Goal: Information Seeking & Learning: Learn about a topic

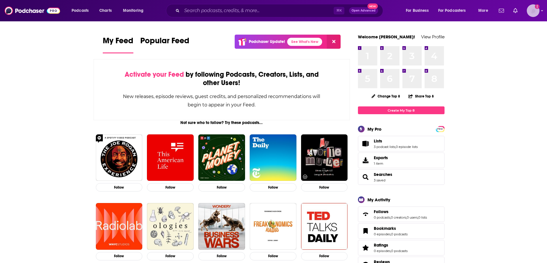
click at [531, 12] on img "Logged in as billthrelkeld" at bounding box center [533, 10] width 13 height 13
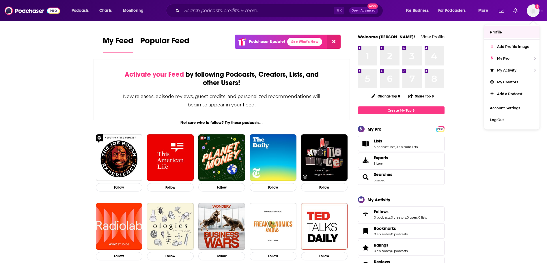
click at [160, 75] on span "Activate your Feed" at bounding box center [154, 74] width 59 height 9
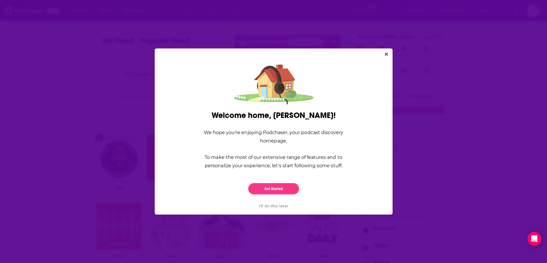
click at [273, 205] on div "I'll do this later" at bounding box center [273, 206] width 219 height 14
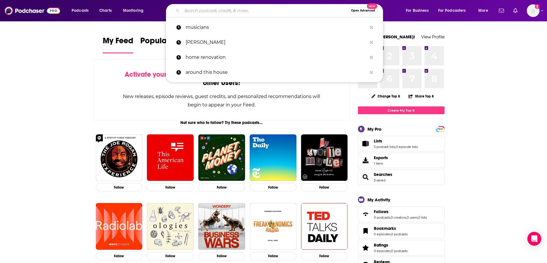
click at [230, 10] on input "Search podcasts, credits, & more..." at bounding box center [265, 10] width 166 height 9
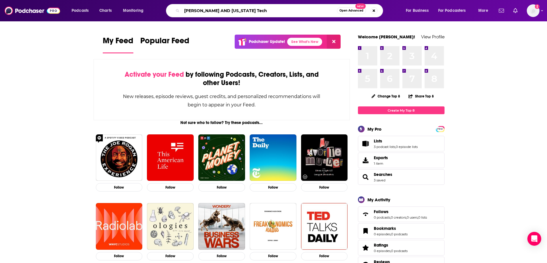
type input "[PERSON_NAME] AND [US_STATE] Tech"
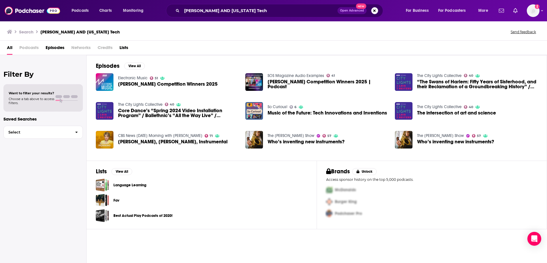
click at [143, 84] on span "[PERSON_NAME] Competition Winners 2025" at bounding box center [168, 84] width 100 height 5
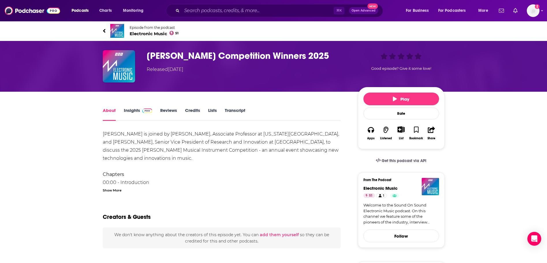
click at [140, 110] on span at bounding box center [146, 110] width 12 height 5
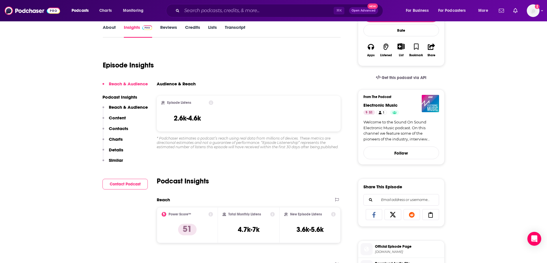
scroll to position [14, 0]
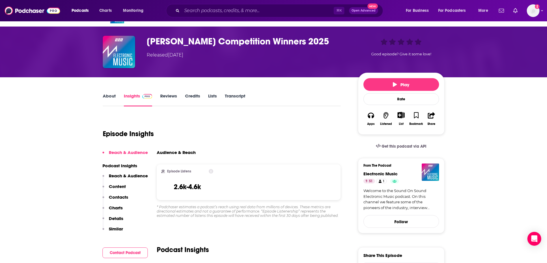
click at [111, 95] on link "About" at bounding box center [109, 99] width 13 height 13
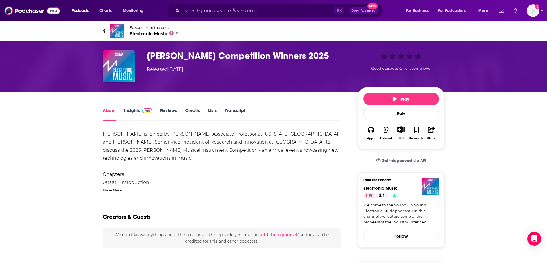
click at [104, 30] on icon at bounding box center [104, 31] width 2 height 4
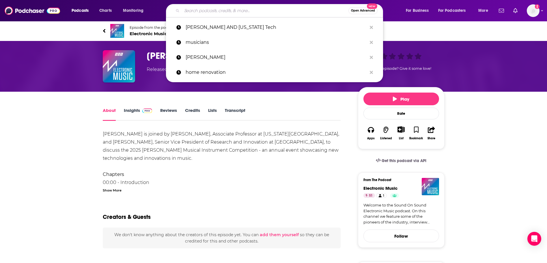
click at [213, 11] on input "Search podcasts, credits, & more..." at bounding box center [265, 10] width 166 height 9
click at [237, 25] on p "[PERSON_NAME] AND [US_STATE] Tech" at bounding box center [276, 27] width 181 height 15
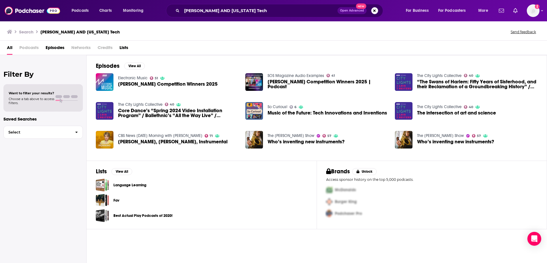
click at [286, 111] on span "Music of the Future: Tech Innovations and Inventions" at bounding box center [326, 113] width 119 height 5
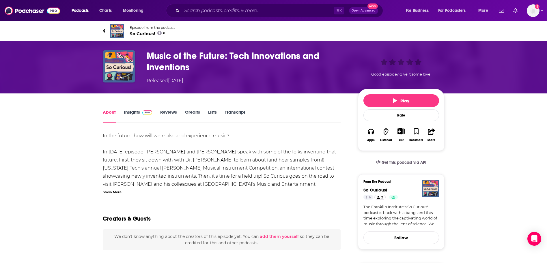
click at [133, 112] on link "Insights" at bounding box center [138, 115] width 29 height 13
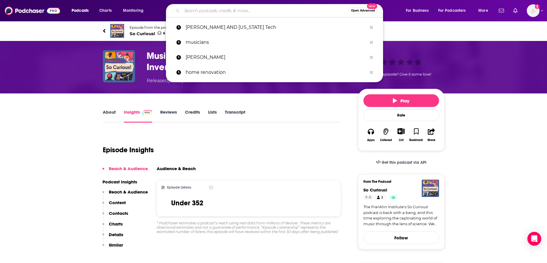
click at [214, 10] on input "Search podcasts, credits, & more..." at bounding box center [265, 10] width 166 height 9
click at [217, 25] on p "[PERSON_NAME] AND [US_STATE] Tech" at bounding box center [276, 27] width 181 height 15
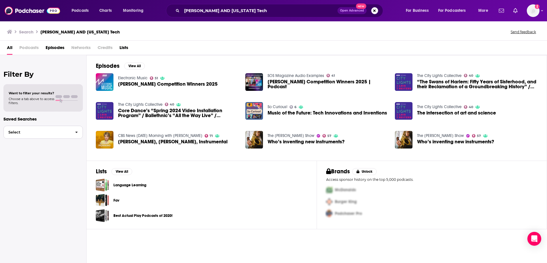
click at [73, 131] on span "button" at bounding box center [76, 132] width 12 height 12
click at [215, 165] on div "Lists View All Language Learning Fav Best Actual Play Podcasts of 2020!" at bounding box center [202, 195] width 230 height 69
click at [138, 67] on button "View All" at bounding box center [134, 66] width 21 height 7
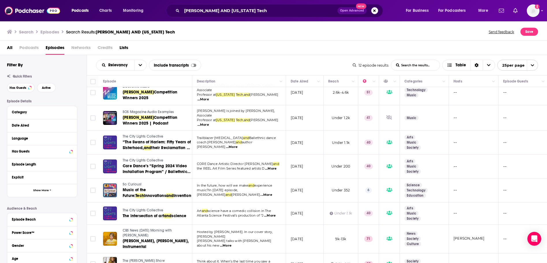
scroll to position [11, 0]
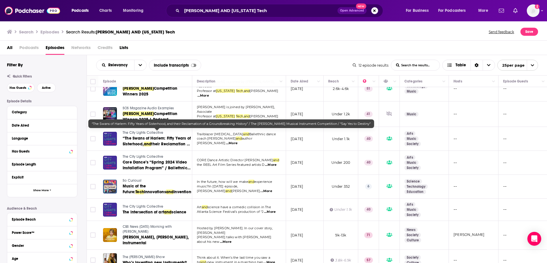
click at [160, 136] on span "“The Swans of Harlem: Fifty Years of Sisterhood," at bounding box center [157, 141] width 68 height 11
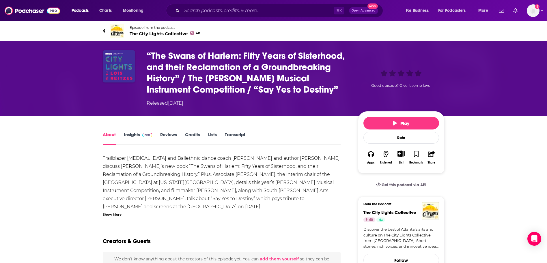
click at [132, 135] on link "Insights" at bounding box center [138, 138] width 29 height 13
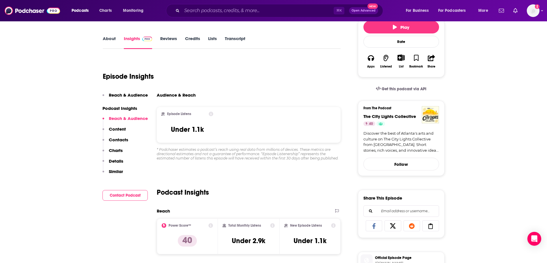
scroll to position [36, 0]
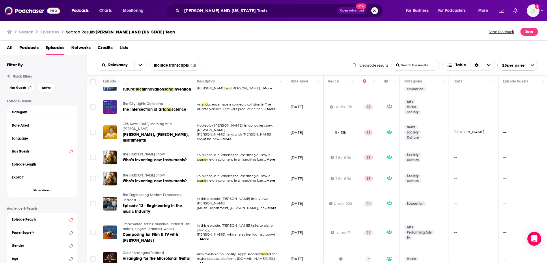
scroll to position [115, 0]
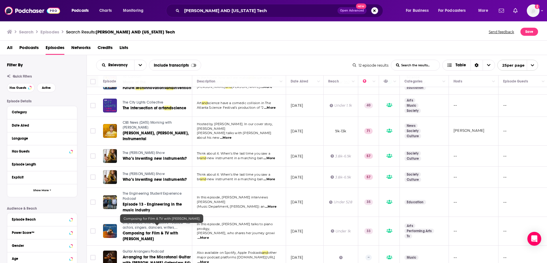
click at [169, 231] on span "Composing for Film & TV with [PERSON_NAME]" at bounding box center [150, 236] width 55 height 11
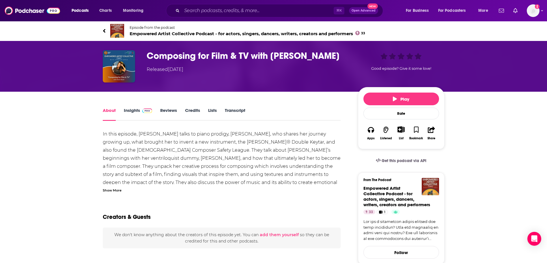
click at [117, 190] on div "Show More" at bounding box center [112, 189] width 19 height 5
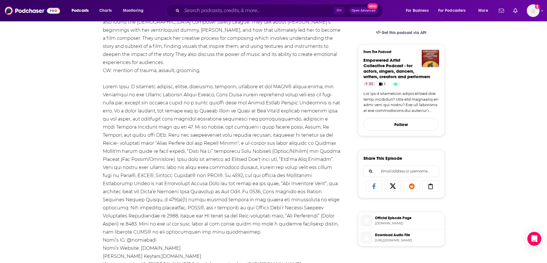
scroll to position [155, 0]
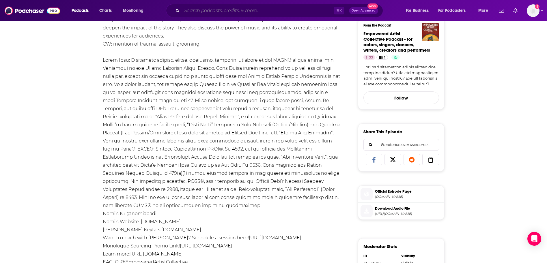
click at [193, 10] on input "Search podcasts, credits, & more..." at bounding box center [258, 10] width 152 height 9
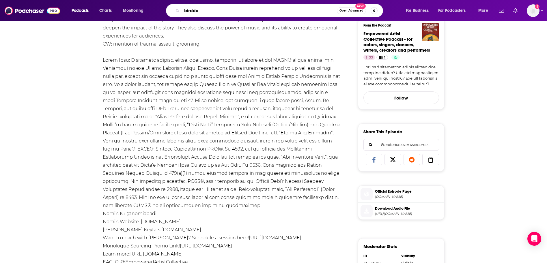
type input "birddog"
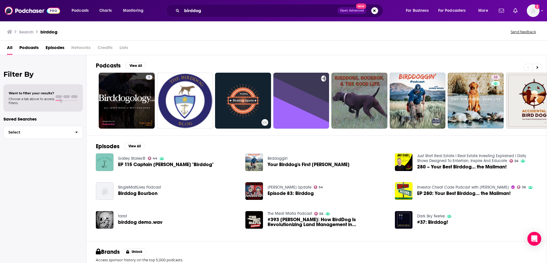
click at [54, 48] on span "Episodes" at bounding box center [55, 49] width 19 height 12
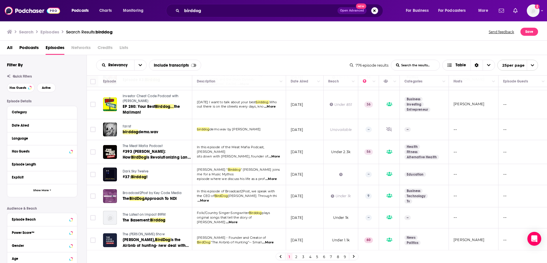
scroll to position [143, 0]
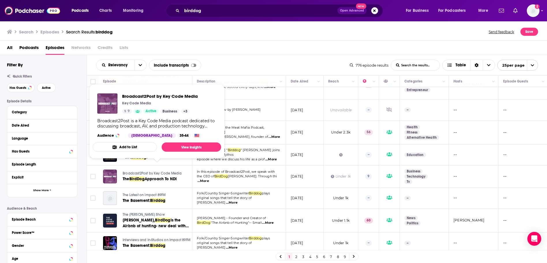
click at [138, 171] on span "Broadcast2Post by Key Code Media" at bounding box center [152, 173] width 59 height 4
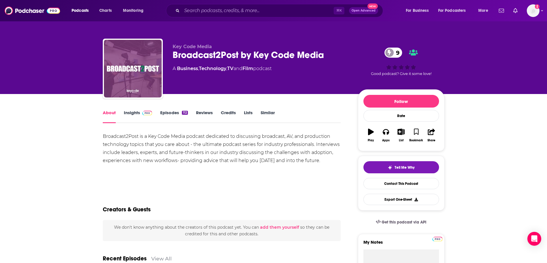
click at [133, 112] on link "Insights" at bounding box center [138, 116] width 29 height 13
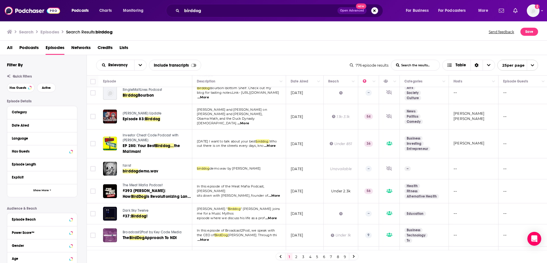
scroll to position [107, 0]
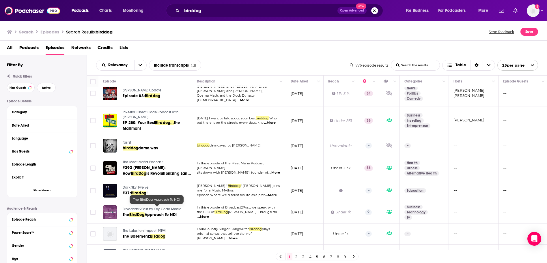
click at [156, 212] on span "Approach To NDI" at bounding box center [161, 214] width 32 height 5
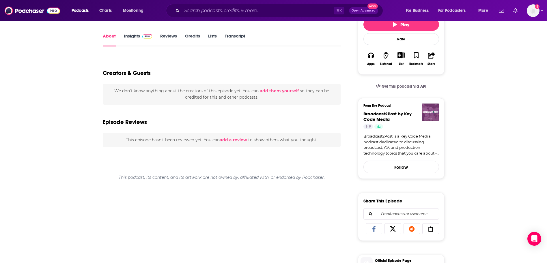
scroll to position [20, 0]
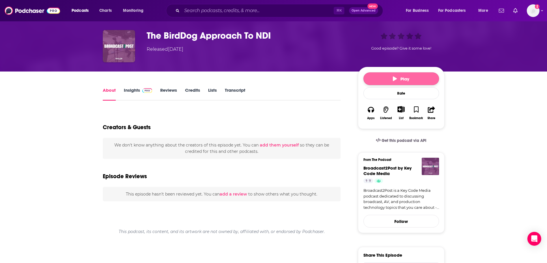
click at [402, 79] on span "Play" at bounding box center [401, 78] width 16 height 5
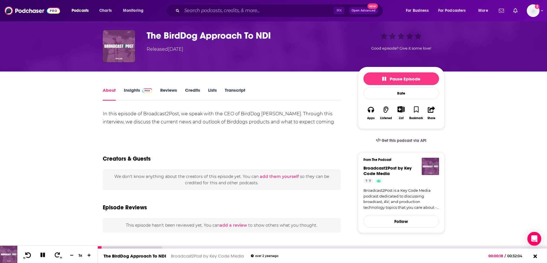
click at [29, 256] on icon at bounding box center [28, 255] width 7 height 6
click at [22, 251] on button "10" at bounding box center [28, 255] width 12 height 8
click at [43, 255] on icon at bounding box center [42, 255] width 5 height 5
click at [393, 78] on icon "button" at bounding box center [395, 78] width 4 height 5
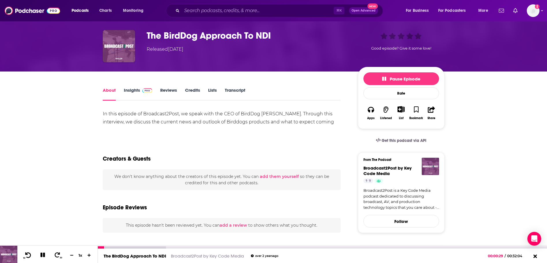
click at [29, 255] on icon at bounding box center [28, 255] width 7 height 6
click at [132, 89] on link "Insights" at bounding box center [138, 93] width 29 height 13
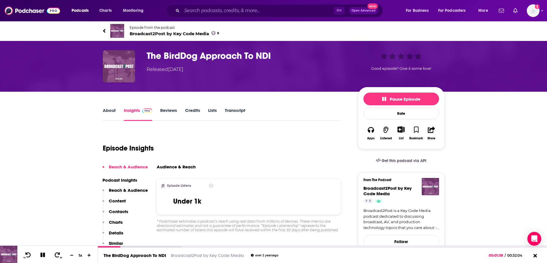
click at [104, 30] on icon at bounding box center [104, 31] width 2 height 4
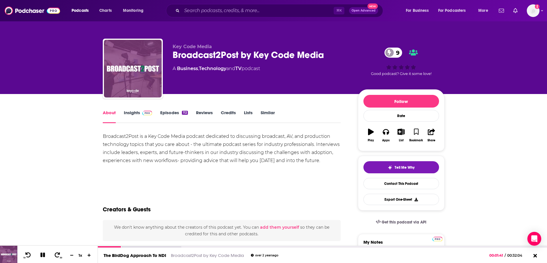
click at [171, 113] on link "Episodes 112" at bounding box center [173, 116] width 27 height 13
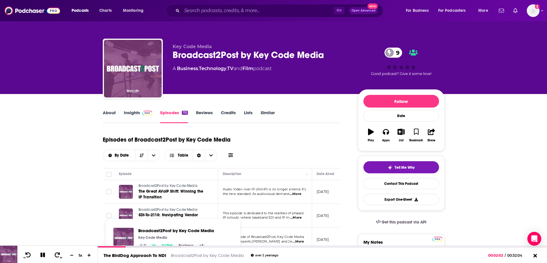
scroll to position [7, 0]
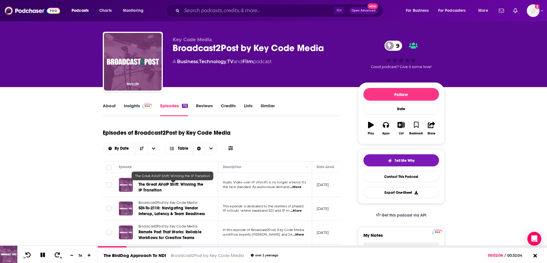
click at [165, 185] on span "The Great AVoIP Shift: Winning the IP Transition" at bounding box center [171, 187] width 65 height 11
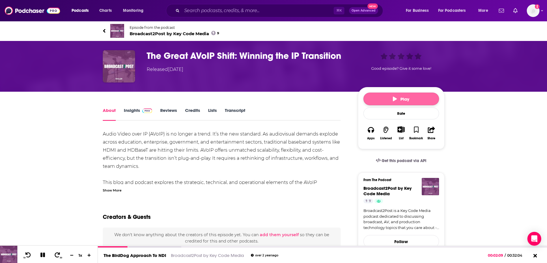
click at [398, 97] on span "Play" at bounding box center [401, 98] width 16 height 5
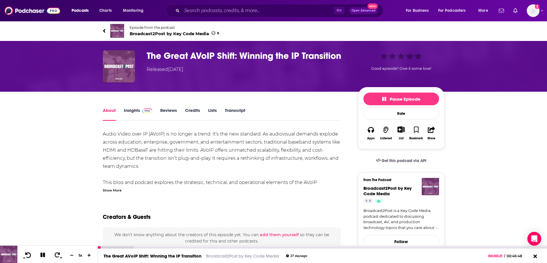
click at [28, 254] on icon at bounding box center [28, 255] width 7 height 6
click at [29, 253] on icon at bounding box center [28, 254] width 6 height 5
click at [42, 255] on icon at bounding box center [42, 254] width 5 height 5
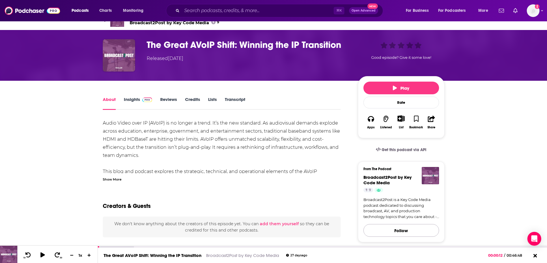
scroll to position [15, 0]
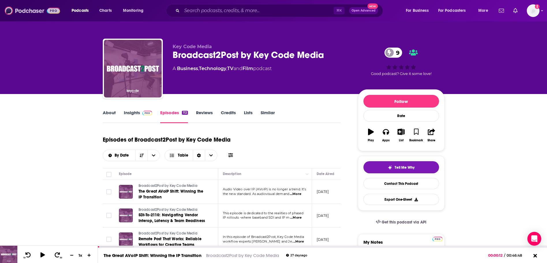
click at [31, 12] on img at bounding box center [32, 10] width 55 height 11
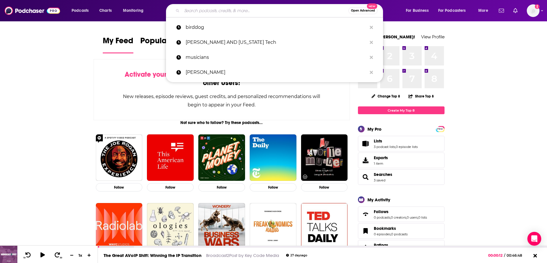
click at [205, 9] on input "Search podcasts, credits, & more..." at bounding box center [265, 10] width 166 height 9
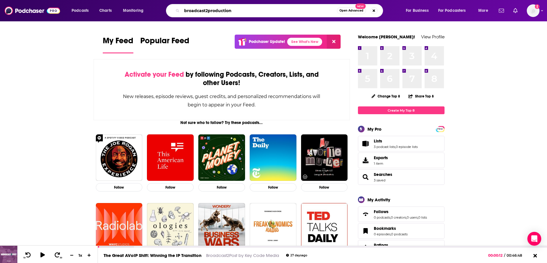
type input "broadcast2production"
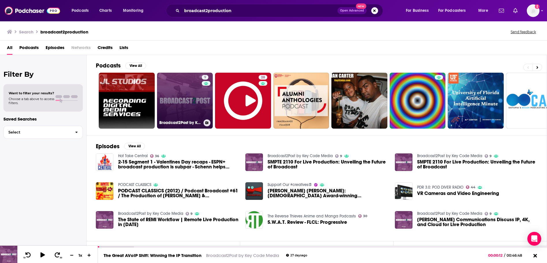
click at [187, 109] on link "9 Broadcast2Post by Key Code Media" at bounding box center [185, 101] width 56 height 56
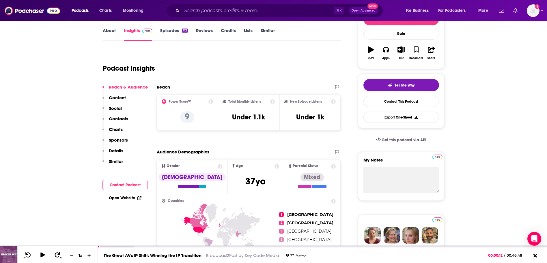
scroll to position [16, 0]
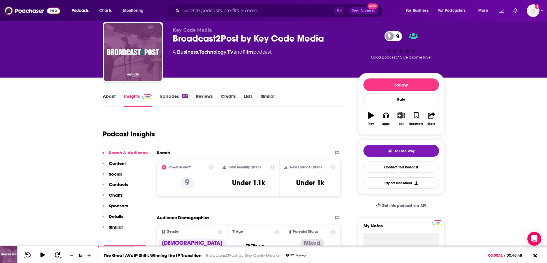
click at [399, 116] on icon "button" at bounding box center [400, 115] width 7 height 6
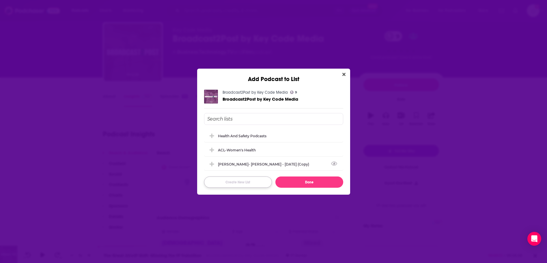
click at [242, 183] on button "Create New List" at bounding box center [238, 182] width 68 height 11
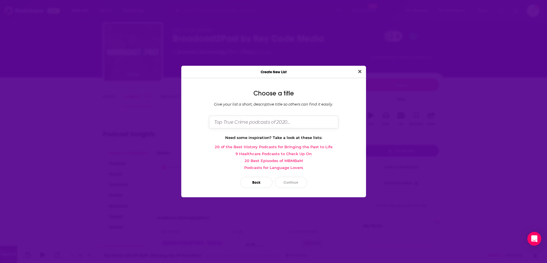
click at [261, 120] on input "Dialog" at bounding box center [273, 122] width 129 height 12
type input "[PERSON_NAME] Podcasts"
click at [360, 72] on icon "Close" at bounding box center [359, 71] width 3 height 5
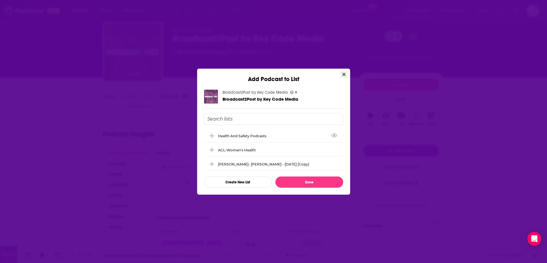
click at [344, 74] on icon "Close" at bounding box center [343, 74] width 3 height 3
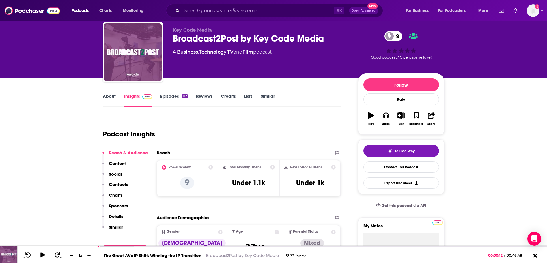
scroll to position [16, 0]
click at [416, 116] on icon "button" at bounding box center [416, 115] width 5 height 6
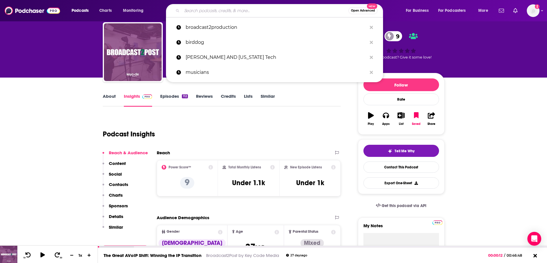
click at [216, 10] on input "Search podcasts, credits, & more..." at bounding box center [265, 10] width 166 height 9
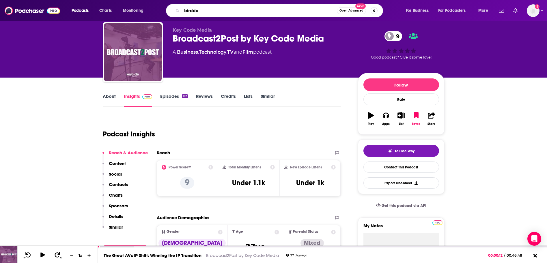
type input "birddog"
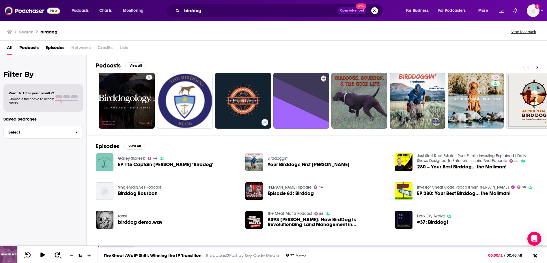
click at [55, 50] on span "Episodes" at bounding box center [55, 49] width 19 height 12
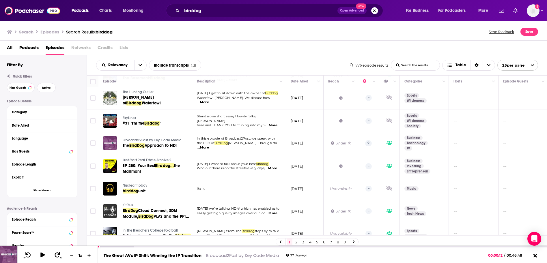
scroll to position [292, 0]
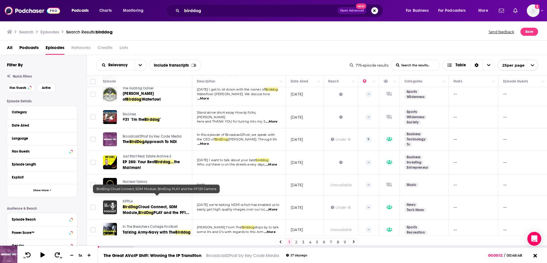
click at [151, 205] on span "Cloud Connect, SDM Module," at bounding box center [150, 210] width 55 height 11
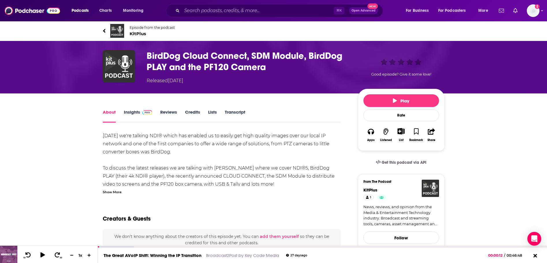
click at [134, 114] on link "Insights" at bounding box center [138, 115] width 29 height 13
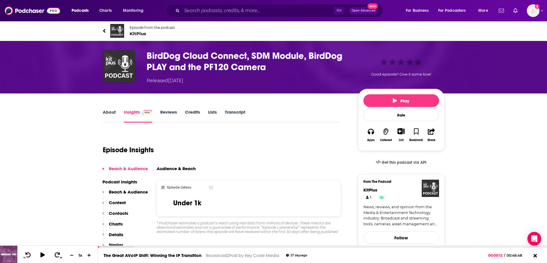
scroll to position [55, 0]
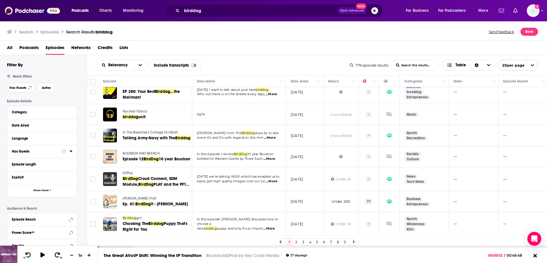
click at [72, 152] on icon at bounding box center [71, 151] width 3 height 5
click at [44, 164] on span "All" at bounding box center [39, 162] width 54 height 8
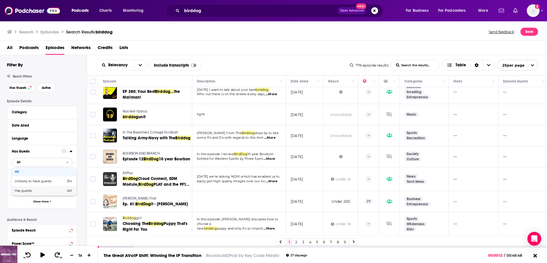
click at [40, 190] on span "Has guests" at bounding box center [32, 190] width 34 height 3
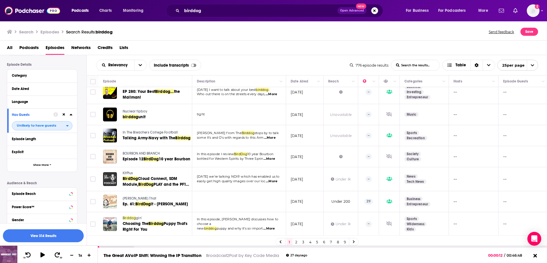
scroll to position [44, 0]
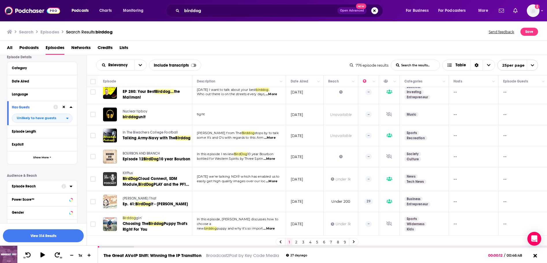
click at [67, 186] on div at bounding box center [66, 186] width 11 height 7
click at [71, 187] on icon at bounding box center [71, 186] width 3 height 5
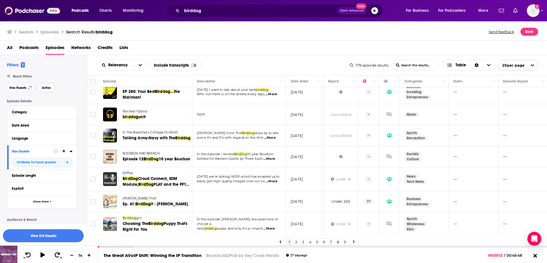
click at [43, 87] on span "Active" at bounding box center [46, 87] width 9 height 3
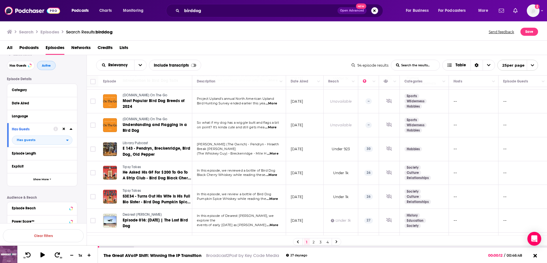
scroll to position [63, 0]
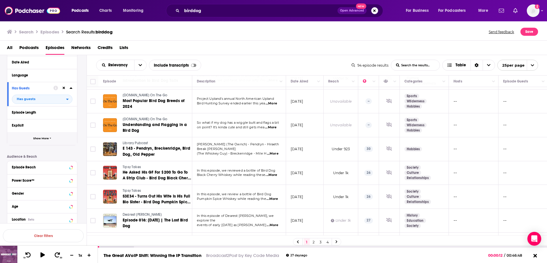
click at [47, 139] on span "Show More" at bounding box center [41, 138] width 16 height 3
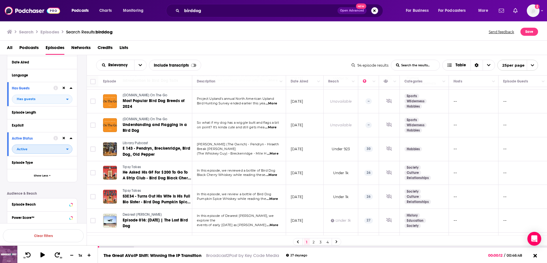
click at [64, 149] on span "Active" at bounding box center [39, 149] width 54 height 8
click at [25, 169] on span "Active" at bounding box center [30, 167] width 31 height 3
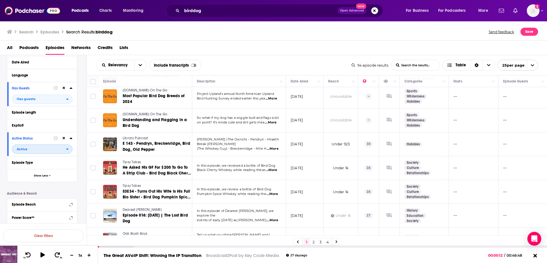
scroll to position [418, 0]
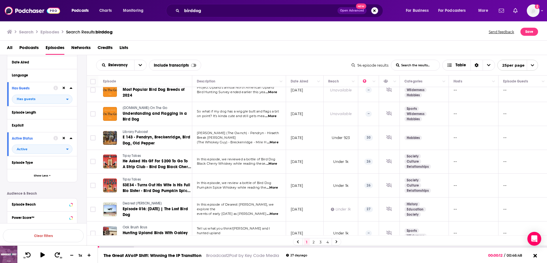
click at [313, 242] on link "2" at bounding box center [314, 242] width 6 height 7
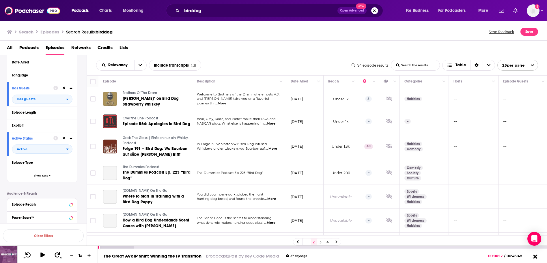
click at [535, 256] on icon at bounding box center [535, 257] width 4 height 4
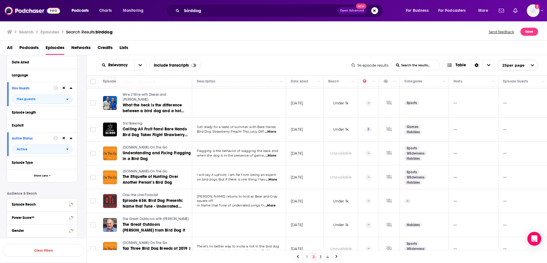
scroll to position [434, 0]
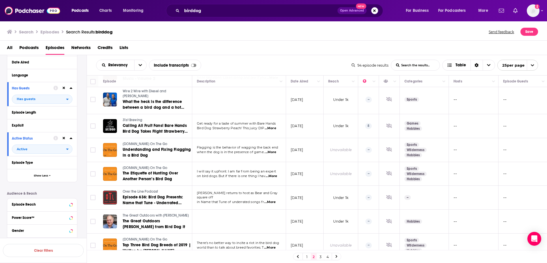
click at [320, 257] on link "3" at bounding box center [321, 256] width 6 height 7
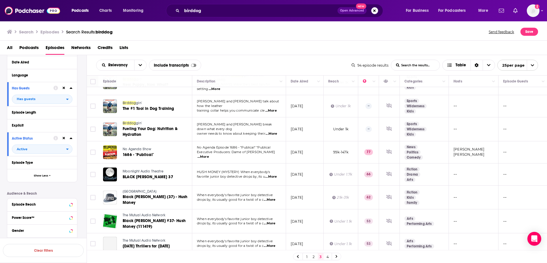
scroll to position [427, 0]
click at [328, 257] on link "4" at bounding box center [328, 256] width 6 height 7
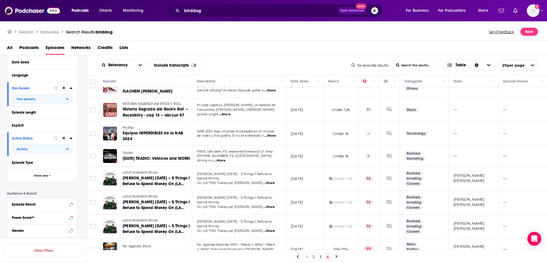
scroll to position [271, 0]
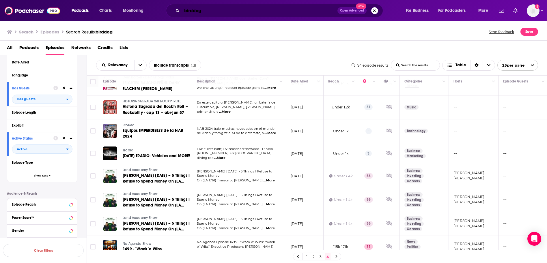
click at [194, 11] on input "birddog" at bounding box center [260, 10] width 156 height 9
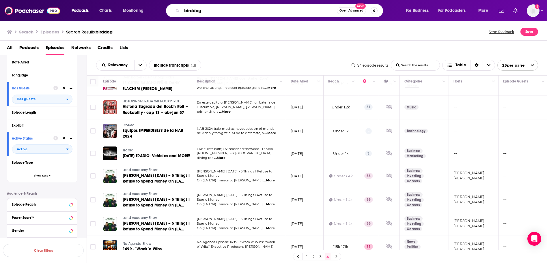
click at [194, 11] on input "birddog" at bounding box center [259, 10] width 155 height 9
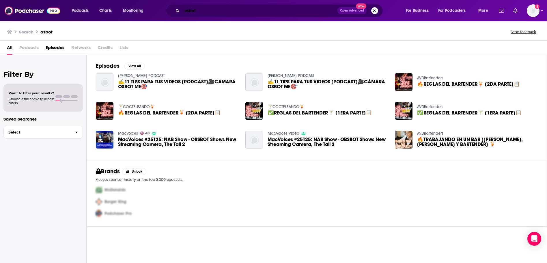
click at [190, 11] on input "osbot" at bounding box center [260, 10] width 156 height 9
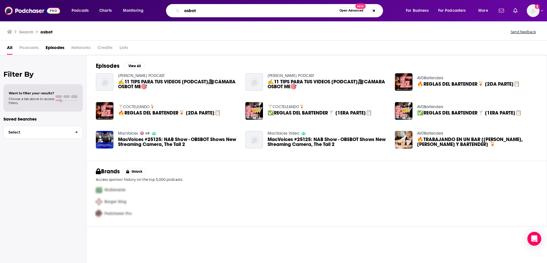
click at [190, 11] on input "osbot" at bounding box center [259, 10] width 155 height 9
type input "m"
type input "lumens AND camera"
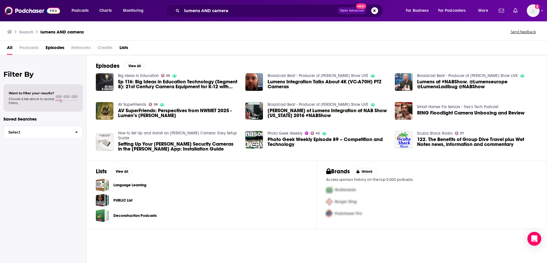
click at [157, 81] on span "Ep 116: Big Ideas in Education Technology (Segment 8): 21st Century Camera Equi…" at bounding box center [178, 84] width 120 height 10
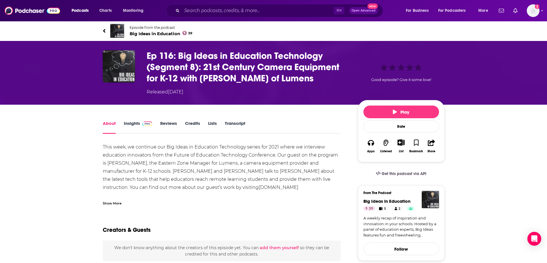
click at [133, 124] on link "Insights" at bounding box center [138, 127] width 29 height 13
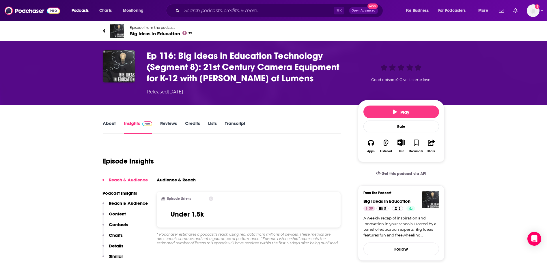
click at [154, 33] on span "Big Ideas in Education 39" at bounding box center [161, 33] width 63 height 5
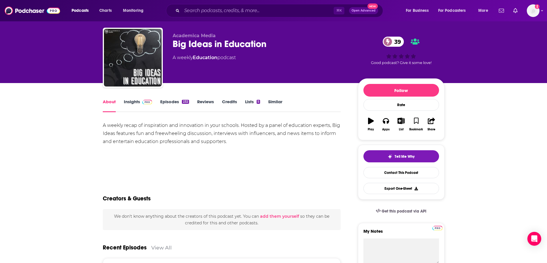
scroll to position [8, 0]
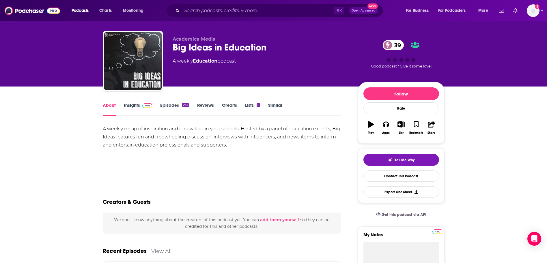
click at [168, 105] on link "Episodes 232" at bounding box center [174, 108] width 29 height 13
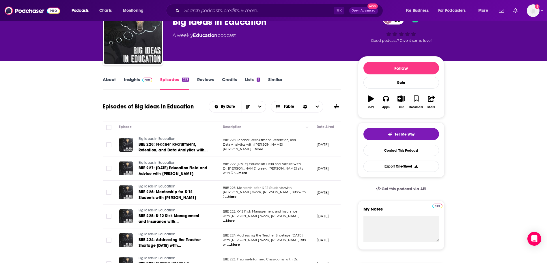
scroll to position [37, 0]
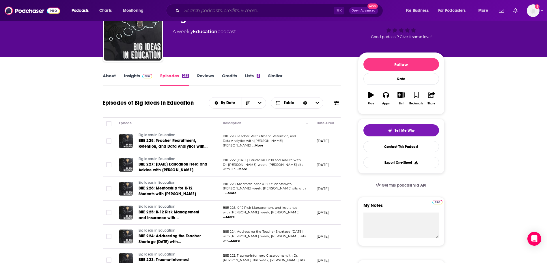
click at [211, 10] on input "Search podcasts, credits, & more..." at bounding box center [258, 10] width 152 height 9
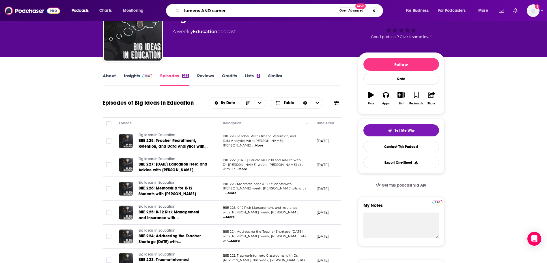
type input "lumens AND camera"
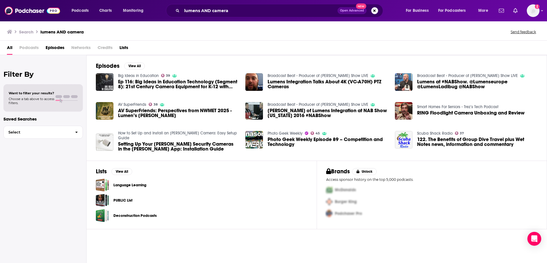
click at [153, 110] on span "AV SuperFriends: Perspectives from NWMET 2025 - Lumen’s [PERSON_NAME]" at bounding box center [178, 113] width 120 height 10
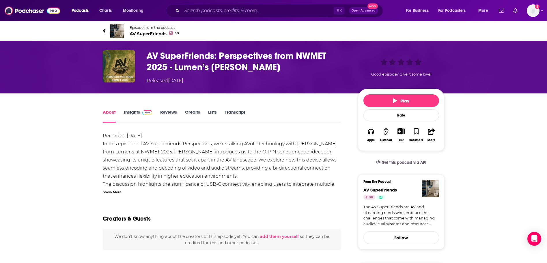
click at [136, 112] on link "Insights" at bounding box center [138, 115] width 29 height 13
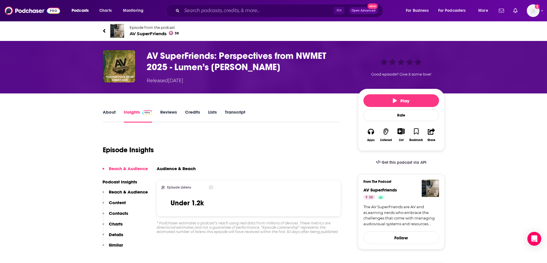
scroll to position [18, 0]
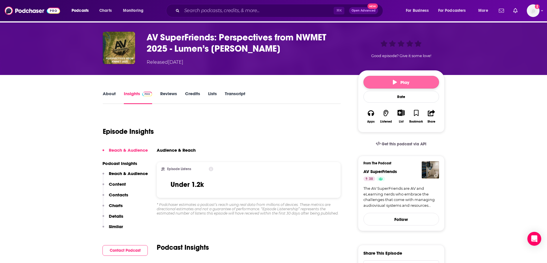
click at [392, 84] on button "Play" at bounding box center [401, 82] width 76 height 13
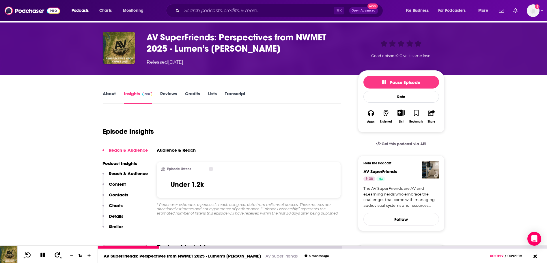
click at [42, 254] on icon at bounding box center [43, 254] width 7 height 5
click at [302, 157] on div "Audience & Reach" at bounding box center [249, 152] width 184 height 10
